Goal: Task Accomplishment & Management: Manage account settings

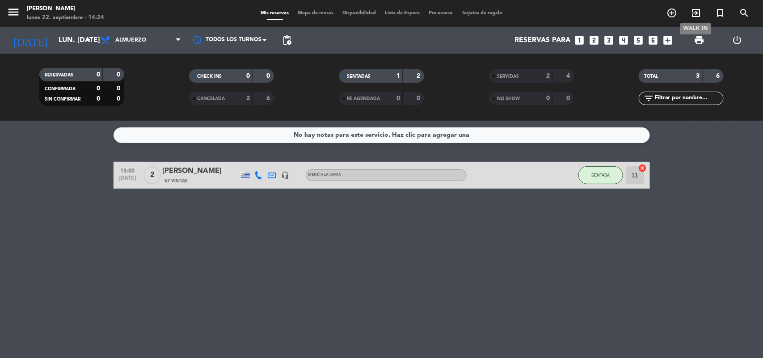
click at [697, 13] on icon "exit_to_app" at bounding box center [696, 13] width 11 height 11
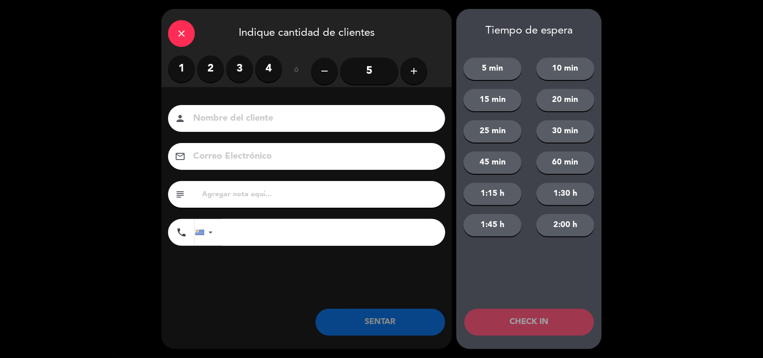
click at [205, 76] on label "2" at bounding box center [210, 68] width 27 height 27
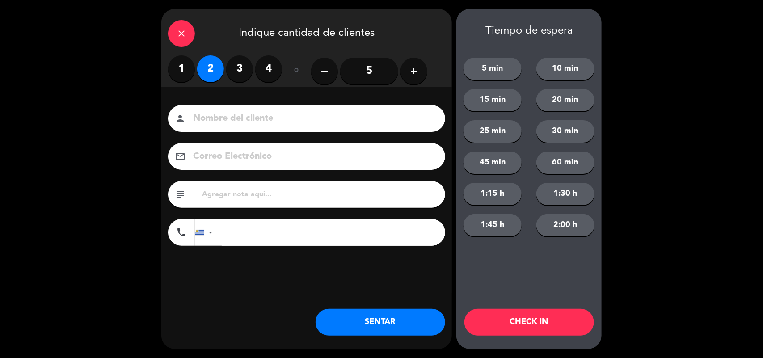
click at [417, 324] on button "SENTAR" at bounding box center [381, 322] width 130 height 27
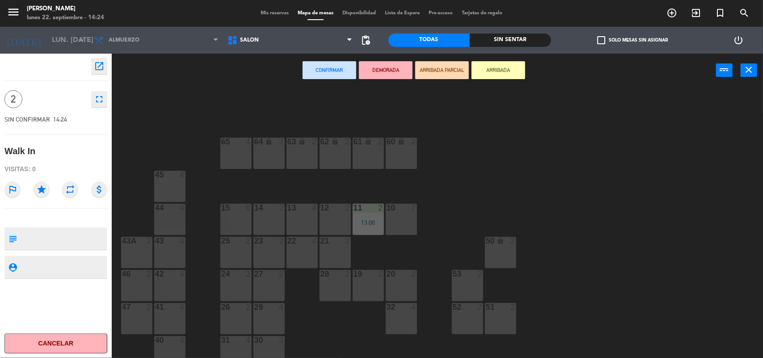
click at [300, 211] on div "13 4" at bounding box center [302, 208] width 31 height 9
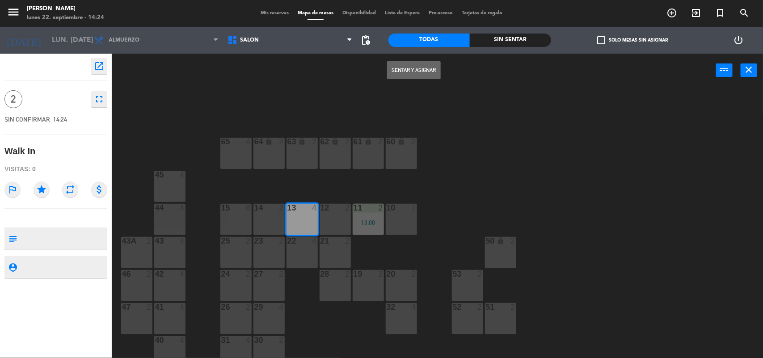
click at [423, 66] on button "Sentar y Asignar" at bounding box center [414, 70] width 54 height 18
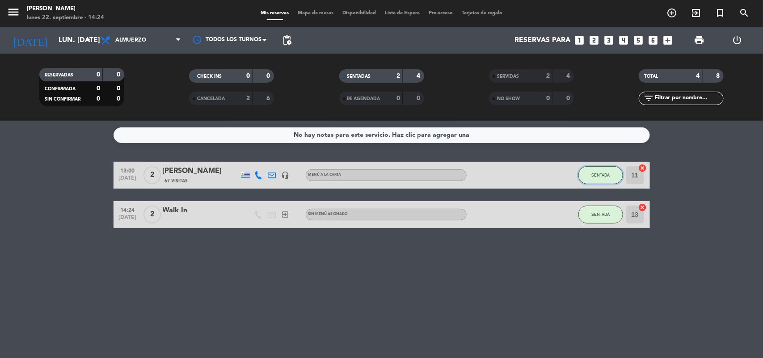
click at [602, 171] on button "SENTADA" at bounding box center [600, 175] width 45 height 18
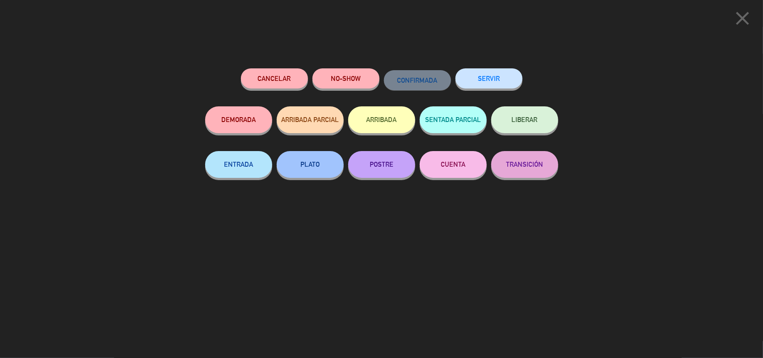
click at [508, 82] on button "SERVIR" at bounding box center [488, 78] width 67 height 20
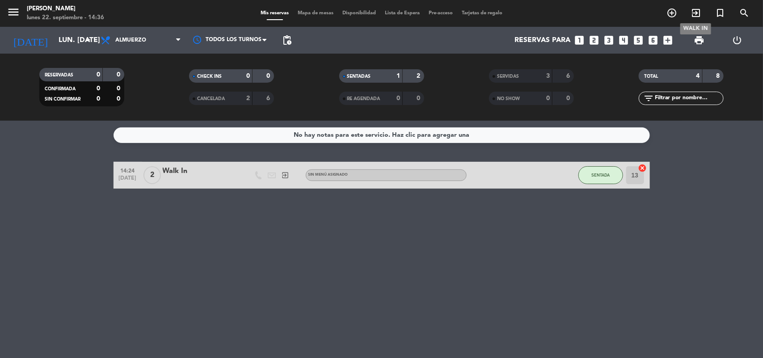
click at [696, 11] on icon "exit_to_app" at bounding box center [696, 13] width 11 height 11
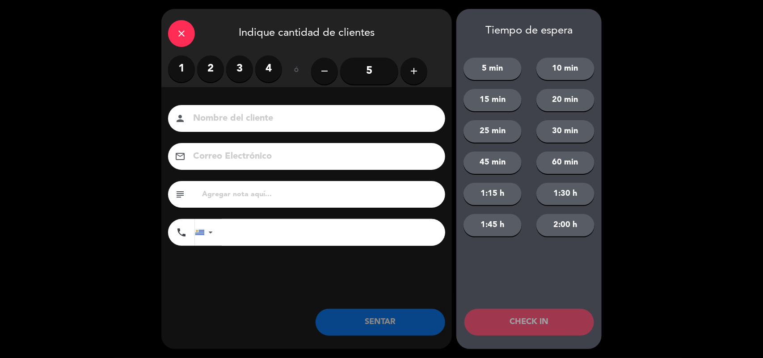
click at [240, 70] on label "3" at bounding box center [239, 68] width 27 height 27
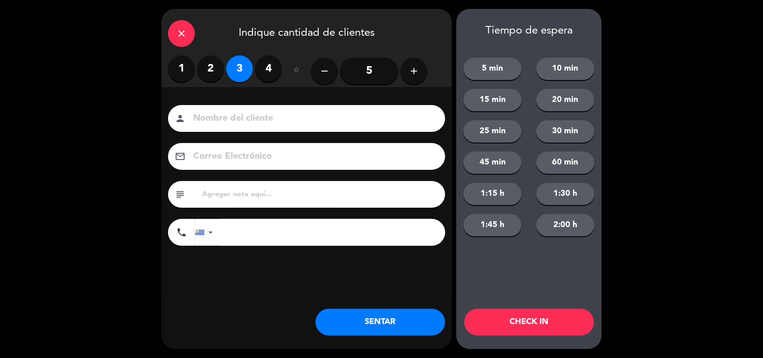
click at [404, 327] on button "SENTAR" at bounding box center [381, 322] width 130 height 27
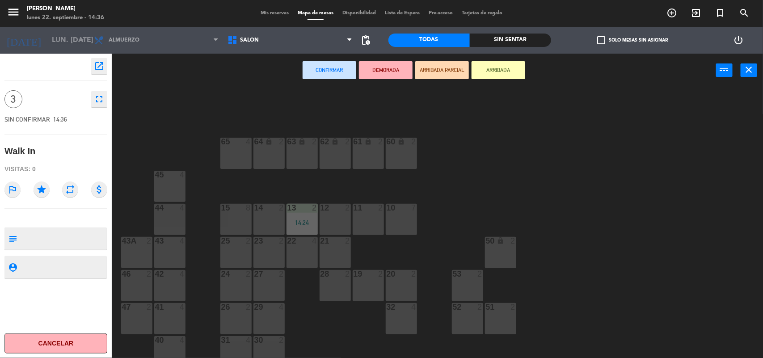
click at [261, 254] on div "23 2" at bounding box center [268, 252] width 31 height 31
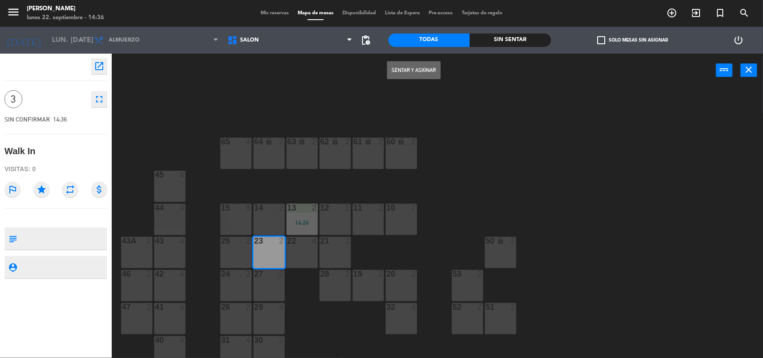
click at [430, 69] on button "Sentar y Asignar" at bounding box center [414, 70] width 54 height 18
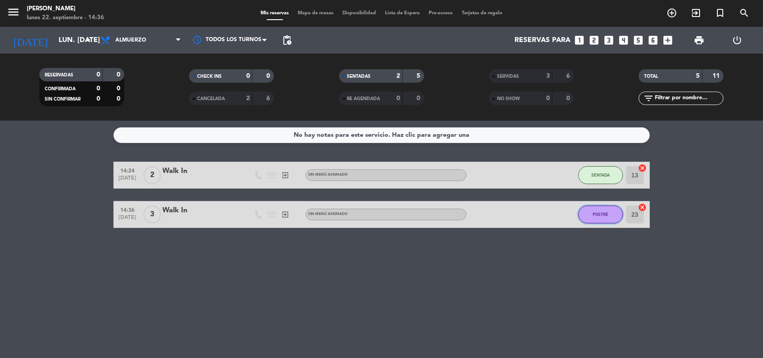
click at [614, 213] on button "POSTRE" at bounding box center [600, 215] width 45 height 18
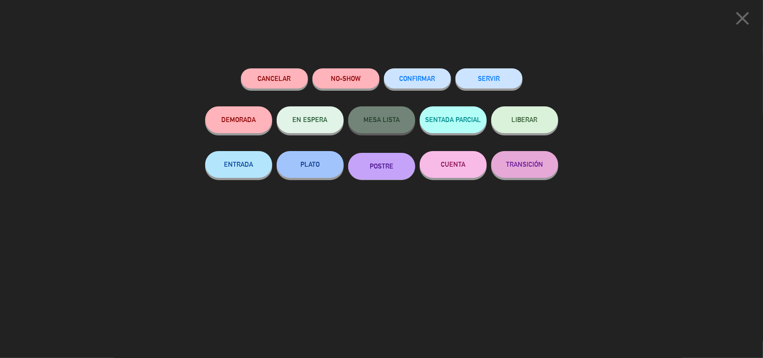
click at [421, 78] on span "CONFIRMAR" at bounding box center [418, 79] width 36 height 8
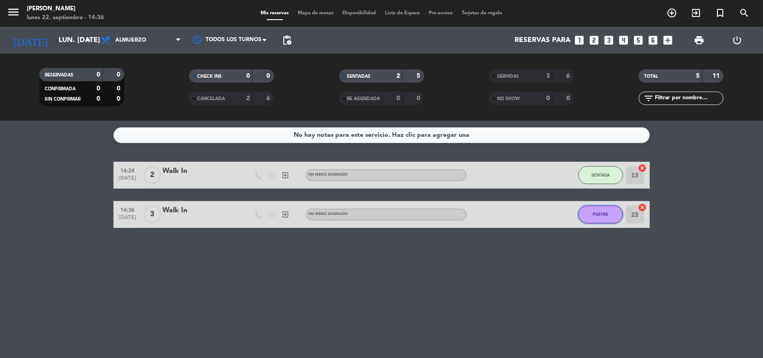
click at [608, 209] on button "POSTRE" at bounding box center [600, 215] width 45 height 18
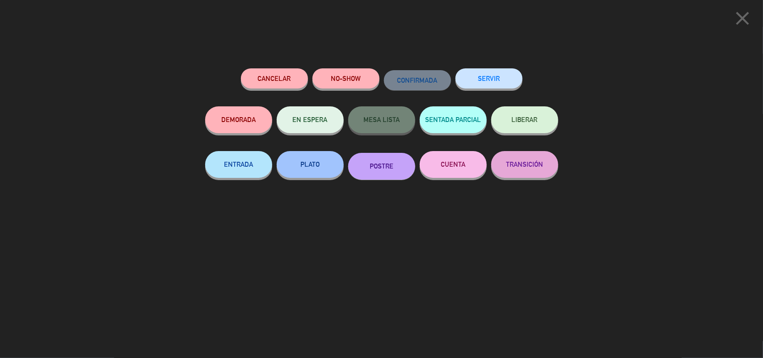
click at [536, 114] on button "LIBERAR" at bounding box center [524, 119] width 67 height 27
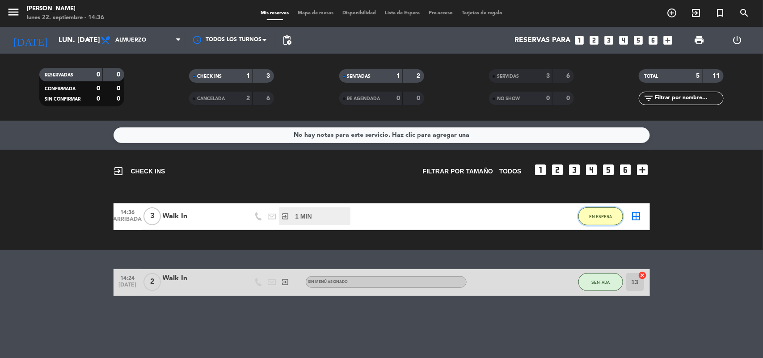
click at [598, 219] on button "EN ESPERA" at bounding box center [600, 216] width 45 height 18
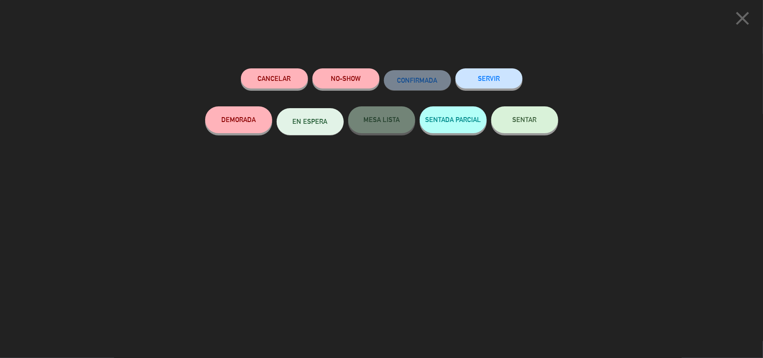
click at [531, 111] on button "SENTAR" at bounding box center [524, 119] width 67 height 27
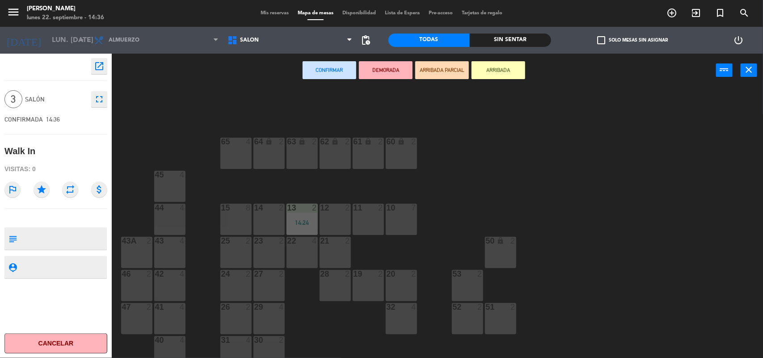
click at [278, 243] on div "2" at bounding box center [283, 241] width 15 height 8
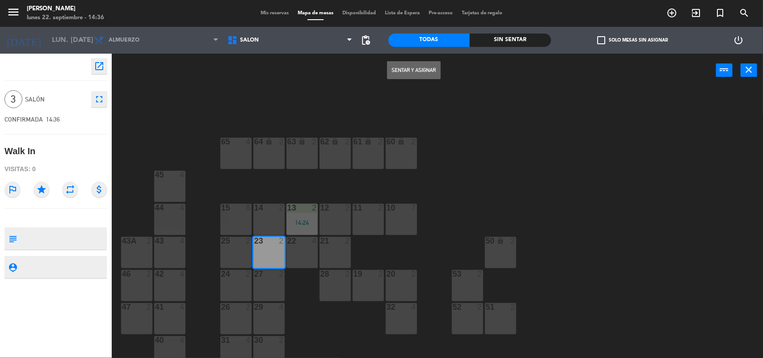
click at [424, 69] on button "Sentar y Asignar" at bounding box center [414, 70] width 54 height 18
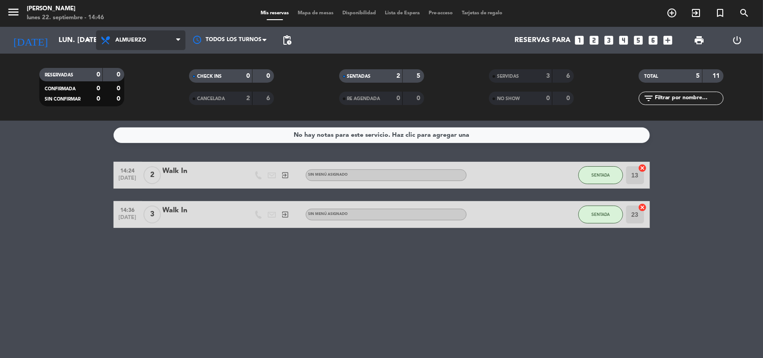
click at [160, 39] on span "Almuerzo" at bounding box center [140, 40] width 89 height 20
click at [156, 102] on div "menu [PERSON_NAME] lunes 22. septiembre - 14:46 Mis reservas Mapa de mesas Disp…" at bounding box center [381, 60] width 763 height 121
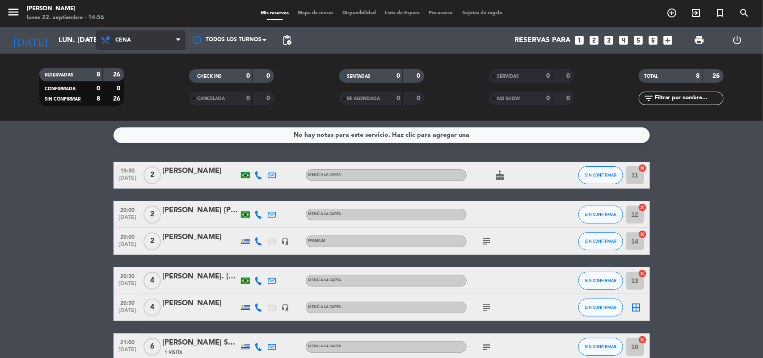
click at [148, 41] on span "Cena" at bounding box center [140, 40] width 89 height 20
click at [152, 81] on div "menu [PERSON_NAME] lunes 22. septiembre - 14:56 Mis reservas Mapa de mesas Disp…" at bounding box center [381, 60] width 763 height 121
